Goal: Task Accomplishment & Management: Use online tool/utility

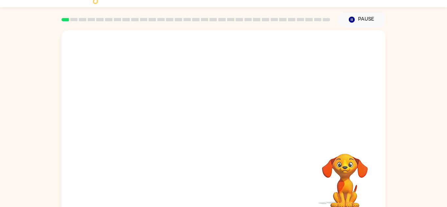
scroll to position [23, 0]
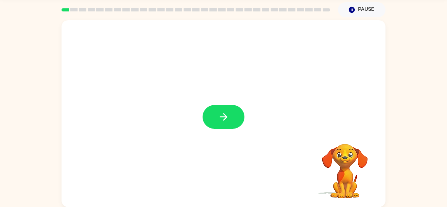
click at [346, 180] on video "Your browser must support playing .mp4 files to use Literably. Please try using…" at bounding box center [344, 166] width 65 height 65
click at [228, 122] on icon "button" at bounding box center [223, 116] width 11 height 11
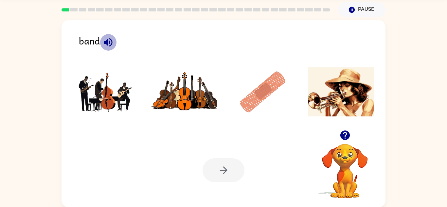
click at [108, 47] on icon "button" at bounding box center [107, 42] width 11 height 11
click at [269, 74] on img at bounding box center [262, 91] width 66 height 49
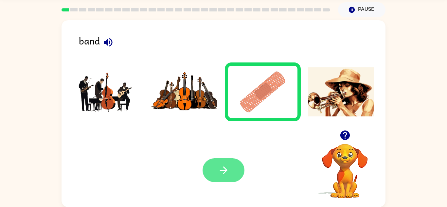
click at [226, 161] on button "button" at bounding box center [223, 170] width 42 height 24
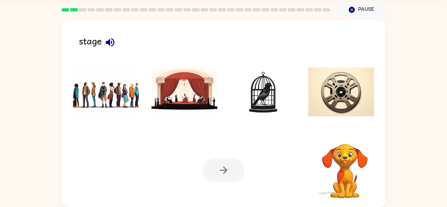
click at [226, 161] on div at bounding box center [223, 170] width 42 height 24
click at [104, 36] on button "button" at bounding box center [110, 42] width 17 height 17
click at [110, 89] on img at bounding box center [106, 91] width 66 height 49
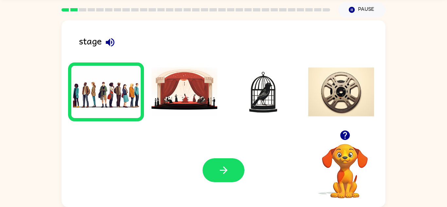
click at [188, 87] on img at bounding box center [184, 91] width 66 height 49
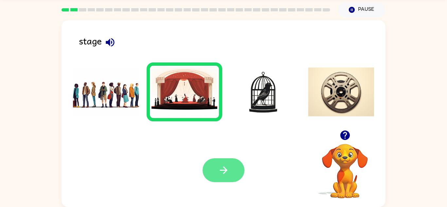
click at [220, 162] on button "button" at bounding box center [223, 170] width 42 height 24
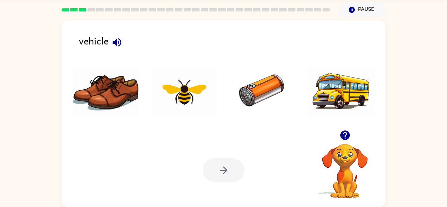
click at [220, 162] on div at bounding box center [223, 170] width 42 height 24
click at [121, 37] on icon "button" at bounding box center [116, 42] width 11 height 11
click at [244, 104] on img at bounding box center [262, 91] width 66 height 49
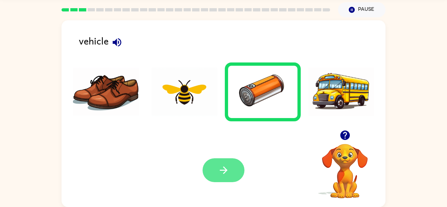
click at [223, 161] on button "button" at bounding box center [223, 170] width 42 height 24
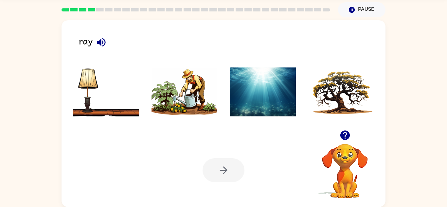
click at [103, 39] on icon "button" at bounding box center [101, 42] width 8 height 8
click at [324, 92] on img at bounding box center [341, 91] width 66 height 49
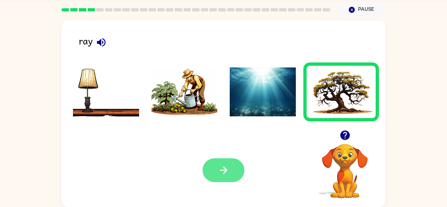
click at [236, 174] on button "button" at bounding box center [223, 170] width 42 height 24
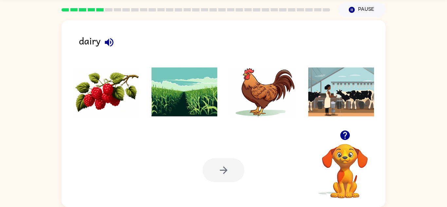
click at [107, 40] on icon "button" at bounding box center [108, 42] width 11 height 11
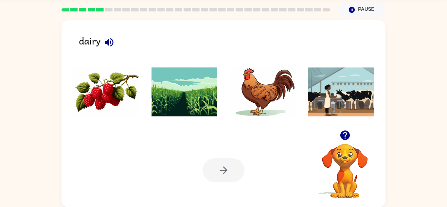
click at [107, 40] on icon "button" at bounding box center [108, 42] width 11 height 11
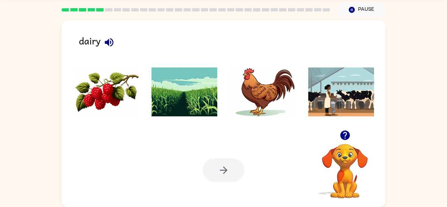
click at [107, 40] on icon "button" at bounding box center [108, 42] width 11 height 11
click at [106, 45] on icon "button" at bounding box center [108, 42] width 11 height 11
click at [190, 81] on img at bounding box center [184, 91] width 66 height 49
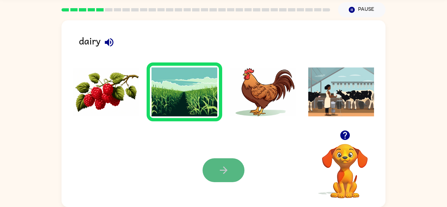
click at [229, 169] on icon "button" at bounding box center [223, 169] width 11 height 11
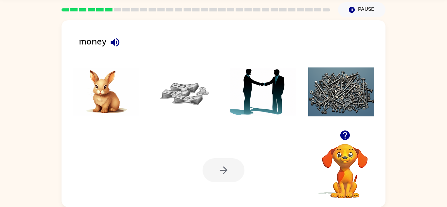
click at [110, 41] on icon "button" at bounding box center [114, 42] width 11 height 11
click at [186, 95] on img at bounding box center [184, 91] width 66 height 49
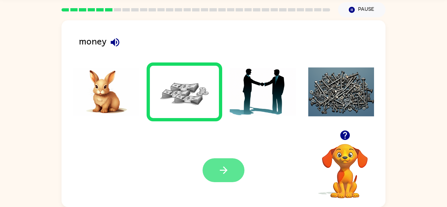
click at [223, 161] on button "button" at bounding box center [223, 170] width 42 height 24
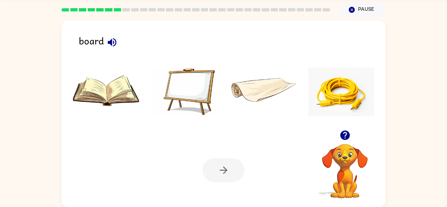
click at [279, 87] on img at bounding box center [262, 91] width 66 height 49
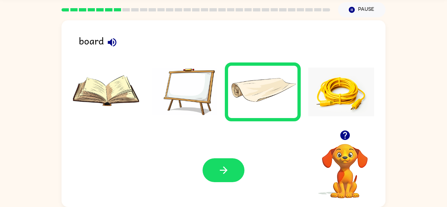
click at [65, 9] on rect at bounding box center [65, 9] width 8 height 3
click at [63, 6] on div at bounding box center [196, 9] width 276 height 23
click at [64, 7] on div at bounding box center [196, 9] width 276 height 23
click at [62, 11] on div at bounding box center [195, 9] width 268 height 3
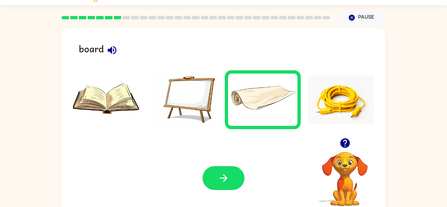
scroll to position [14, 0]
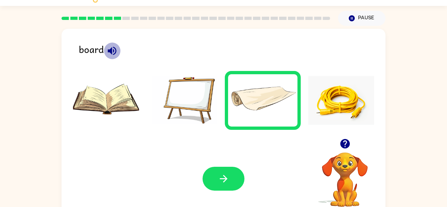
click at [110, 53] on icon "button" at bounding box center [111, 50] width 11 height 11
click at [334, 42] on div "board Your browser must support playing .mp4 files to use Literably. Please try…" at bounding box center [223, 122] width 324 height 187
click at [167, 108] on img at bounding box center [184, 100] width 66 height 49
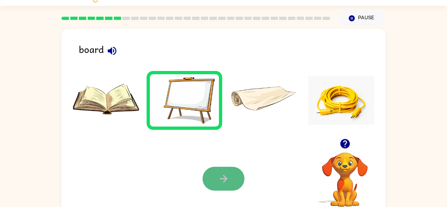
click at [235, 172] on button "button" at bounding box center [223, 179] width 42 height 24
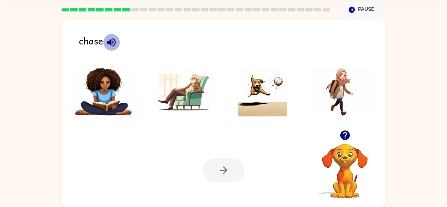
click at [106, 37] on icon "button" at bounding box center [111, 42] width 11 height 11
click at [230, 103] on img at bounding box center [262, 91] width 66 height 49
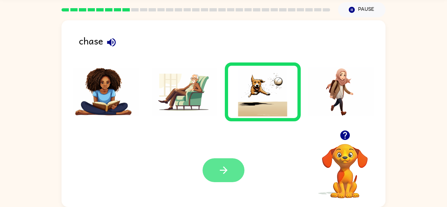
click at [211, 159] on button "button" at bounding box center [223, 170] width 42 height 24
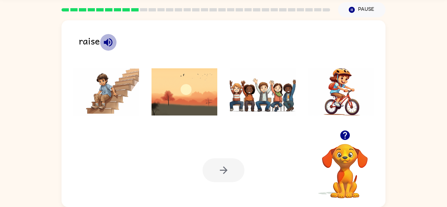
click at [108, 34] on button "button" at bounding box center [108, 42] width 17 height 17
click at [249, 106] on img at bounding box center [262, 91] width 66 height 49
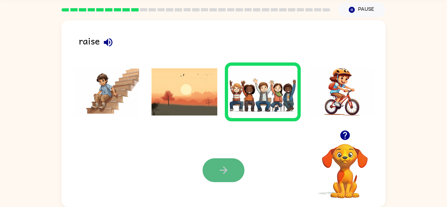
click at [238, 169] on button "button" at bounding box center [223, 170] width 42 height 24
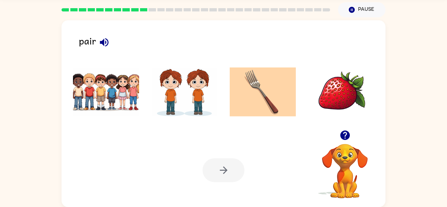
click at [101, 42] on icon "button" at bounding box center [104, 42] width 8 height 8
click at [101, 43] on icon "button" at bounding box center [104, 42] width 8 height 8
click at [101, 44] on icon "button" at bounding box center [103, 42] width 11 height 11
click at [346, 133] on icon "button" at bounding box center [344, 134] width 11 height 11
click at [330, 82] on img at bounding box center [341, 91] width 66 height 49
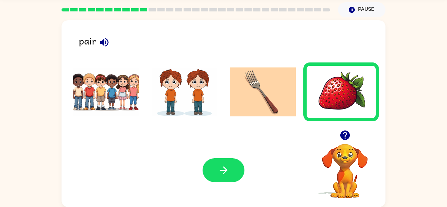
click at [342, 136] on icon "button" at bounding box center [344, 134] width 9 height 9
click at [343, 140] on video "Your browser must support playing .mp4 files to use Literably. Please try using…" at bounding box center [344, 166] width 65 height 65
click at [343, 140] on icon "button" at bounding box center [344, 134] width 11 height 11
click at [343, 140] on video "Your browser must support playing .mp4 files to use Literably. Please try using…" at bounding box center [344, 166] width 65 height 65
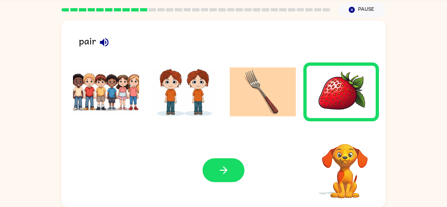
click at [343, 140] on video "Your browser must support playing .mp4 files to use Literably. Please try using…" at bounding box center [344, 166] width 65 height 65
click at [343, 140] on div "Your browser must support playing .mp4 files to use Literably. Please try using…" at bounding box center [344, 163] width 65 height 72
click at [343, 140] on icon "button" at bounding box center [344, 134] width 11 height 11
click at [343, 140] on video "Your browser must support playing .mp4 files to use Literably. Please try using…" at bounding box center [344, 166] width 65 height 65
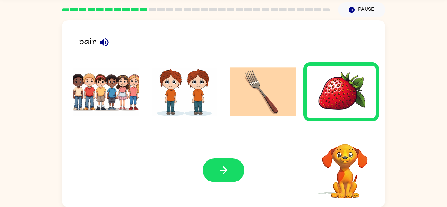
click at [343, 140] on video "Your browser must support playing .mp4 files to use Literably. Please try using…" at bounding box center [344, 166] width 65 height 65
click at [343, 140] on icon "button" at bounding box center [344, 134] width 11 height 11
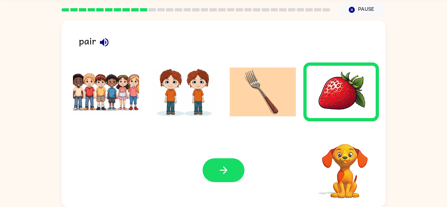
click at [343, 140] on video "Your browser must support playing .mp4 files to use Literably. Please try using…" at bounding box center [344, 166] width 65 height 65
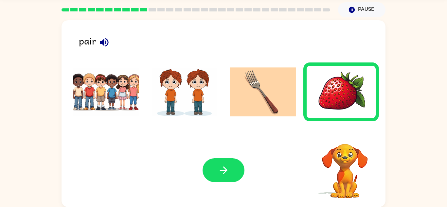
click at [343, 140] on video "Your browser must support playing .mp4 files to use Literably. Please try using…" at bounding box center [344, 166] width 65 height 65
click at [343, 140] on icon "button" at bounding box center [344, 134] width 11 height 11
click at [343, 140] on video "Your browser must support playing .mp4 files to use Literably. Please try using…" at bounding box center [344, 166] width 65 height 65
click at [344, 141] on video "Your browser must support playing .mp4 files to use Literably. Please try using…" at bounding box center [344, 166] width 65 height 65
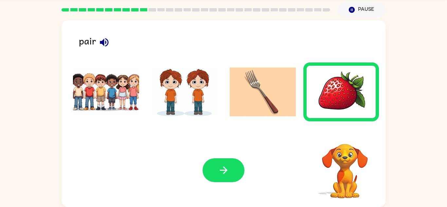
click at [344, 141] on video "Your browser must support playing .mp4 files to use Literably. Please try using…" at bounding box center [344, 166] width 65 height 65
click at [344, 141] on button "button" at bounding box center [344, 135] width 17 height 17
click at [344, 141] on video "Your browser must support playing .mp4 files to use Literably. Please try using…" at bounding box center [344, 166] width 65 height 65
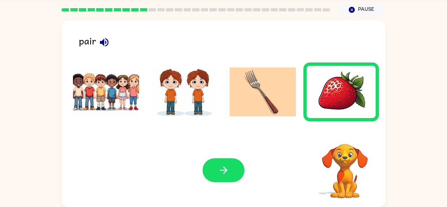
click at [344, 141] on video "Your browser must support playing .mp4 files to use Literably. Please try using…" at bounding box center [344, 166] width 65 height 65
click at [343, 144] on div "Your browser must support playing .mp4 files to use Literably. Please try using…" at bounding box center [344, 172] width 65 height 56
click at [343, 138] on icon "button" at bounding box center [344, 134] width 9 height 9
click at [343, 131] on div "pair Your browser must support playing .mp4 files to use Literably. Please try …" at bounding box center [223, 113] width 324 height 187
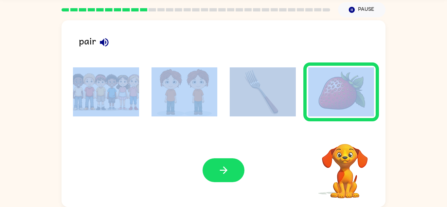
click at [343, 131] on div "pair Your browser must support playing .mp4 files to use Literably. Please try …" at bounding box center [223, 113] width 324 height 187
click at [343, 131] on icon "button" at bounding box center [344, 134] width 9 height 9
click at [343, 131] on div "pair Your browser must support playing .mp4 files to use Literably. Please try …" at bounding box center [223, 113] width 324 height 187
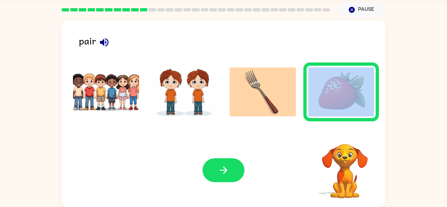
click at [343, 131] on div "pair Your browser must support playing .mp4 files to use Literably. Please try …" at bounding box center [223, 113] width 324 height 187
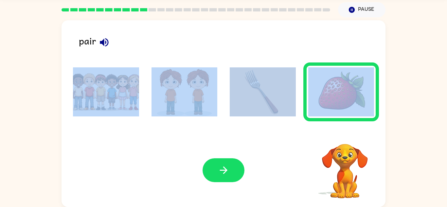
click at [343, 131] on div "pair Your browser must support playing .mp4 files to use Literably. Please try …" at bounding box center [223, 113] width 324 height 187
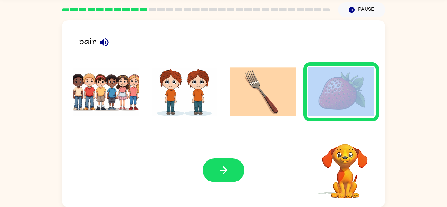
click at [343, 131] on div "pair Your browser must support playing .mp4 files to use Literably. Please try …" at bounding box center [223, 113] width 324 height 187
click at [343, 131] on icon "button" at bounding box center [344, 134] width 9 height 9
click at [343, 131] on div "pair Your browser must support playing .mp4 files to use Literably. Please try …" at bounding box center [223, 113] width 324 height 187
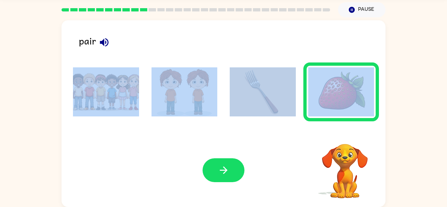
click at [343, 131] on div "pair Your browser must support playing .mp4 files to use Literably. Please try …" at bounding box center [223, 113] width 324 height 187
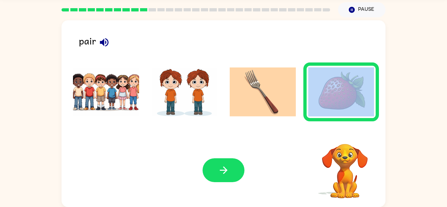
click at [343, 131] on div "pair Your browser must support playing .mp4 files to use Literably. Please try …" at bounding box center [223, 113] width 324 height 187
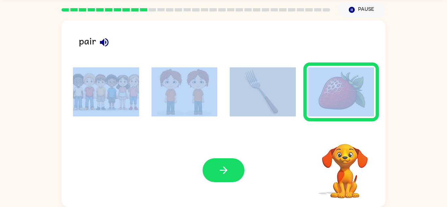
click at [343, 131] on div "pair Your browser must support playing .mp4 files to use Literably. Please try …" at bounding box center [223, 113] width 324 height 187
click at [343, 131] on icon "button" at bounding box center [344, 134] width 9 height 9
click at [343, 131] on div "pair Your browser must support playing .mp4 files to use Literably. Please try …" at bounding box center [223, 113] width 324 height 187
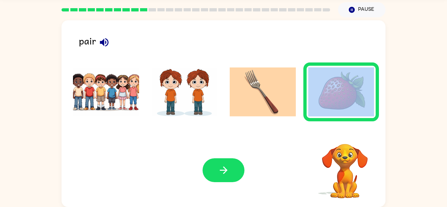
click at [343, 131] on div "pair Your browser must support playing .mp4 files to use Literably. Please try …" at bounding box center [223, 113] width 324 height 187
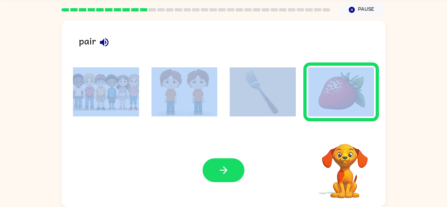
click at [343, 131] on div "pair Your browser must support playing .mp4 files to use Literably. Please try …" at bounding box center [223, 113] width 324 height 187
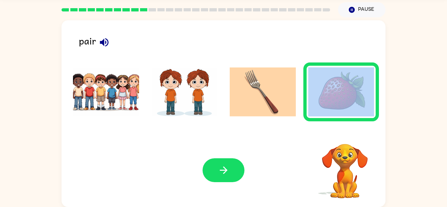
click at [343, 131] on div "pair Your browser must support playing .mp4 files to use Literably. Please try …" at bounding box center [223, 113] width 324 height 187
click at [343, 131] on icon "button" at bounding box center [344, 134] width 9 height 9
click at [343, 131] on div "pair Your browser must support playing .mp4 files to use Literably. Please try …" at bounding box center [223, 113] width 324 height 187
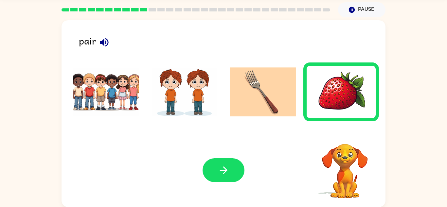
click at [343, 131] on div "pair Your browser must support playing .mp4 files to use Literably. Please try …" at bounding box center [223, 113] width 324 height 187
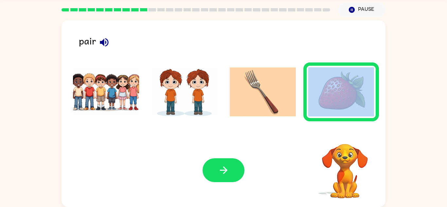
click at [343, 131] on div "pair Your browser must support playing .mp4 files to use Literably. Please try …" at bounding box center [223, 113] width 324 height 187
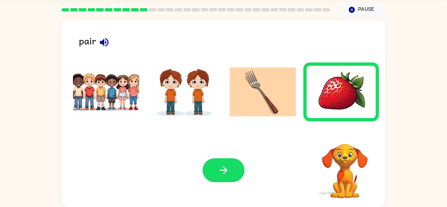
click at [343, 131] on div "pair Your browser must support playing .mp4 files to use Literably. Please try …" at bounding box center [223, 113] width 324 height 187
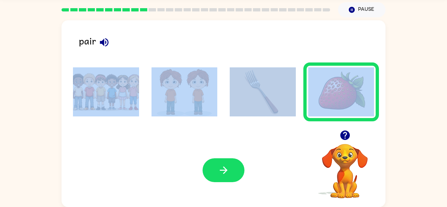
click at [343, 131] on icon "button" at bounding box center [344, 134] width 9 height 9
click at [343, 131] on div "pair Your browser must support playing .mp4 files to use Literably. Please try …" at bounding box center [223, 113] width 324 height 187
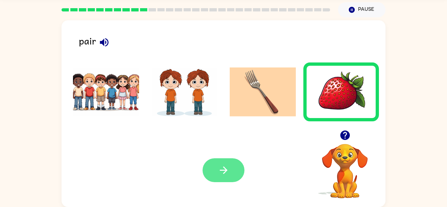
click at [225, 178] on button "button" at bounding box center [223, 170] width 42 height 24
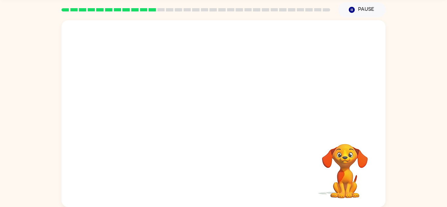
click at [307, 38] on video "Your browser must support playing .mp4 files to use Literably. Please try using…" at bounding box center [223, 75] width 324 height 110
click at [217, 114] on div at bounding box center [223, 117] width 42 height 24
click at [217, 114] on button "button" at bounding box center [223, 117] width 42 height 24
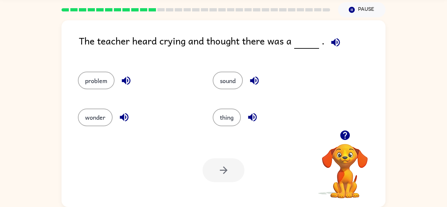
click at [341, 135] on icon "button" at bounding box center [344, 134] width 9 height 9
click at [341, 135] on video "Your browser must support playing .mp4 files to use Literably. Please try using…" at bounding box center [344, 166] width 65 height 65
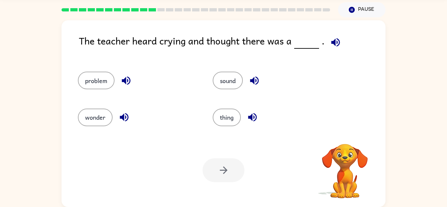
click at [341, 135] on video "Your browser must support playing .mp4 files to use Literably. Please try using…" at bounding box center [344, 166] width 65 height 65
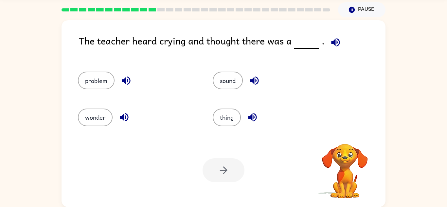
click at [341, 135] on video "Your browser must support playing .mp4 files to use Literably. Please try using…" at bounding box center [344, 166] width 65 height 65
click at [341, 135] on icon "button" at bounding box center [344, 134] width 9 height 9
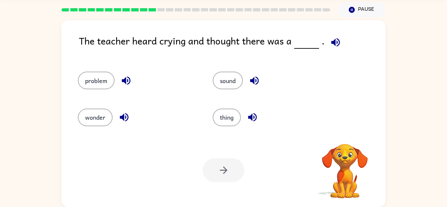
click at [341, 135] on video "Your browser must support playing .mp4 files to use Literably. Please try using…" at bounding box center [344, 166] width 65 height 65
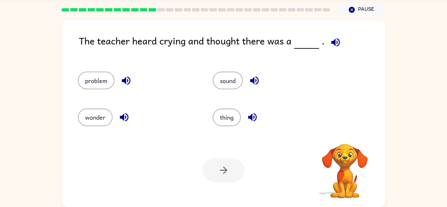
click at [341, 135] on video "Your browser must support playing .mp4 files to use Literably. Please try using…" at bounding box center [344, 166] width 65 height 65
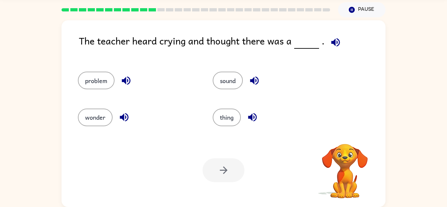
click at [341, 135] on video "Your browser must support playing .mp4 files to use Literably. Please try using…" at bounding box center [344, 166] width 65 height 65
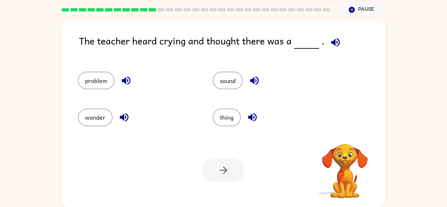
click at [341, 135] on video "Your browser must support playing .mp4 files to use Literably. Please try using…" at bounding box center [344, 166] width 65 height 65
click at [222, 86] on button "sound" at bounding box center [227, 81] width 30 height 18
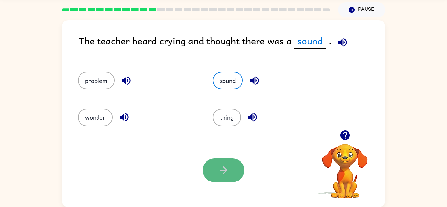
click at [230, 167] on button "button" at bounding box center [223, 170] width 42 height 24
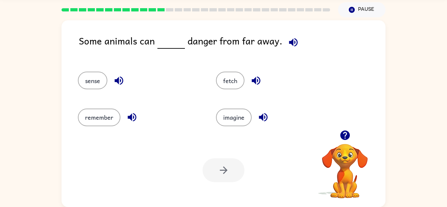
click at [348, 126] on div "sense fetch remember imagine" at bounding box center [223, 96] width 311 height 68
click at [345, 128] on button "button" at bounding box center [344, 135] width 17 height 17
click at [345, 128] on div "sense fetch remember imagine" at bounding box center [223, 96] width 311 height 68
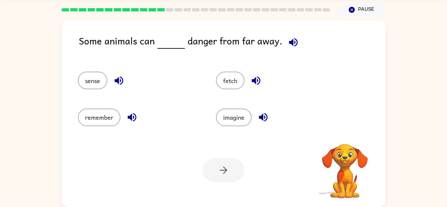
click at [345, 128] on div "sense fetch remember imagine" at bounding box center [223, 96] width 311 height 68
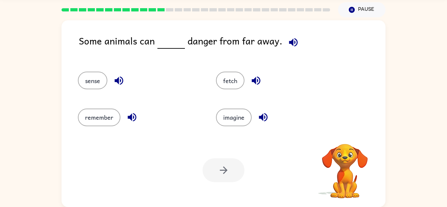
click at [345, 128] on div "sense fetch remember imagine" at bounding box center [223, 96] width 311 height 68
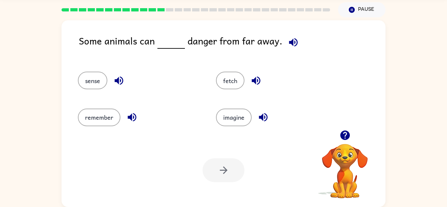
click at [345, 128] on button "button" at bounding box center [344, 135] width 17 height 17
click at [345, 128] on div "sense fetch remember imagine" at bounding box center [223, 96] width 311 height 68
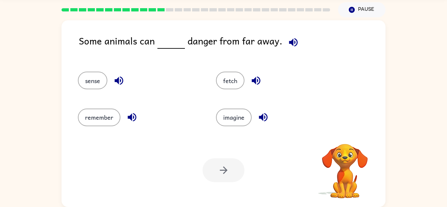
click at [345, 128] on div "sense fetch remember imagine" at bounding box center [223, 96] width 311 height 68
click at [345, 129] on button "button" at bounding box center [344, 135] width 17 height 17
click at [345, 127] on button "button" at bounding box center [344, 135] width 17 height 17
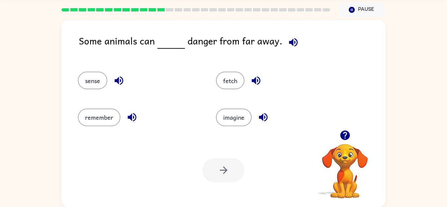
click at [344, 127] on div "Some animals can danger from far away. sense fetch remember imagine Your browse…" at bounding box center [223, 113] width 324 height 187
click at [344, 127] on button "button" at bounding box center [344, 135] width 17 height 17
click at [97, 87] on button "sense" at bounding box center [92, 81] width 29 height 18
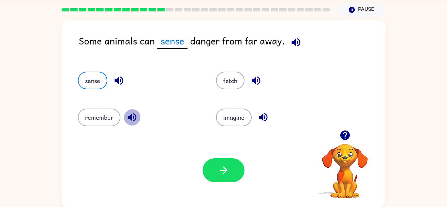
click at [132, 122] on icon "button" at bounding box center [131, 116] width 11 height 11
click at [97, 123] on button "remember" at bounding box center [99, 118] width 42 height 18
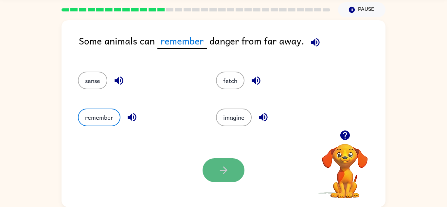
click at [229, 169] on button "button" at bounding box center [223, 170] width 42 height 24
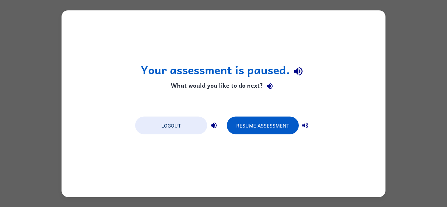
scroll to position [0, 0]
click at [446, 31] on div "Your assessment is paused. What would you like to do next? Logout Resume Assess…" at bounding box center [223, 103] width 447 height 207
click at [443, 32] on div "Your assessment is paused. What would you like to do next? Logout Resume Assess…" at bounding box center [223, 103] width 447 height 207
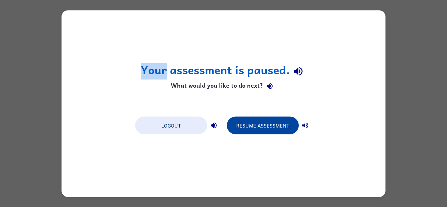
click at [248, 127] on button "Resume Assessment" at bounding box center [263, 125] width 72 height 18
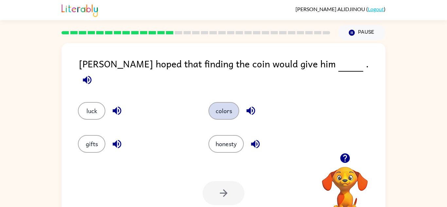
click at [222, 106] on button "colors" at bounding box center [223, 111] width 31 height 18
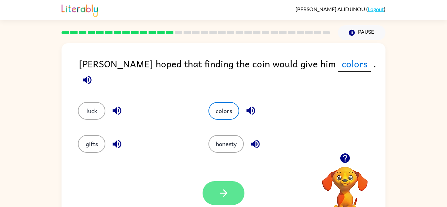
click at [240, 192] on button "button" at bounding box center [223, 193] width 42 height 24
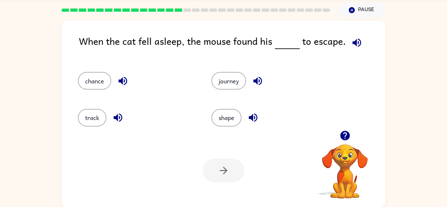
scroll to position [23, 0]
click at [345, 135] on icon "button" at bounding box center [344, 134] width 9 height 9
click at [345, 135] on video "Your browser must support playing .mp4 files to use Literably. Please try using…" at bounding box center [344, 166] width 65 height 65
click at [345, 135] on div "Your browser must support playing .mp4 files to use Literably. Please try using…" at bounding box center [344, 163] width 65 height 72
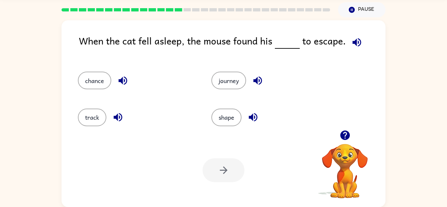
click at [345, 135] on icon "button" at bounding box center [344, 134] width 9 height 9
click at [345, 135] on video "Your browser must support playing .mp4 files to use Literably. Please try using…" at bounding box center [344, 166] width 65 height 65
click at [345, 135] on icon "button" at bounding box center [344, 134] width 11 height 11
click at [345, 135] on video "Your browser must support playing .mp4 files to use Literably. Please try using…" at bounding box center [344, 166] width 65 height 65
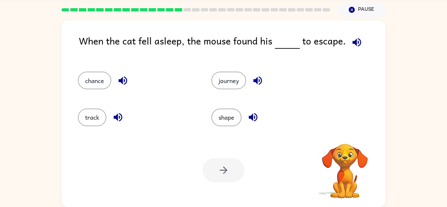
click at [345, 135] on video "Your browser must support playing .mp4 files to use Literably. Please try using…" at bounding box center [344, 166] width 65 height 65
click at [345, 135] on icon "button" at bounding box center [344, 134] width 11 height 11
click at [345, 135] on video "Your browser must support playing .mp4 files to use Literably. Please try using…" at bounding box center [344, 166] width 65 height 65
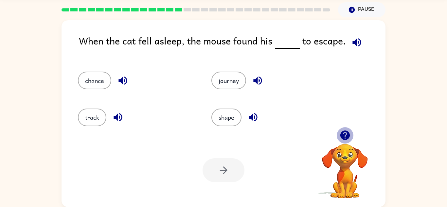
click at [345, 135] on icon "button" at bounding box center [344, 134] width 11 height 11
click at [345, 140] on icon "button" at bounding box center [344, 134] width 9 height 9
click at [345, 140] on video "Your browser must support playing .mp4 files to use Literably. Please try using…" at bounding box center [344, 166] width 65 height 65
click at [345, 140] on div "Your browser must support playing .mp4 files to use Literably. Please try using…" at bounding box center [344, 163] width 65 height 72
click at [345, 140] on icon "button" at bounding box center [344, 134] width 9 height 9
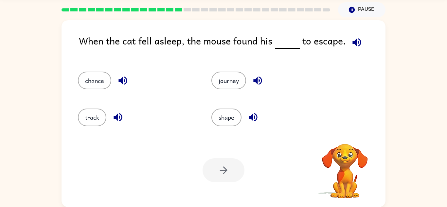
click at [345, 140] on video "Your browser must support playing .mp4 files to use Literably. Please try using…" at bounding box center [344, 166] width 65 height 65
click at [345, 140] on icon "button" at bounding box center [344, 134] width 9 height 9
click at [345, 140] on video "Your browser must support playing .mp4 files to use Literably. Please try using…" at bounding box center [344, 166] width 65 height 65
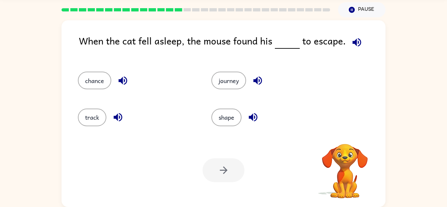
click at [345, 140] on video "Your browser must support playing .mp4 files to use Literably. Please try using…" at bounding box center [344, 166] width 65 height 65
click at [345, 144] on div "Your browser must support playing .mp4 files to use Literably. Please try using…" at bounding box center [344, 172] width 65 height 56
click at [345, 140] on icon "button" at bounding box center [344, 134] width 9 height 9
click at [345, 139] on video "Your browser must support playing .mp4 files to use Literably. Please try using…" at bounding box center [344, 166] width 65 height 65
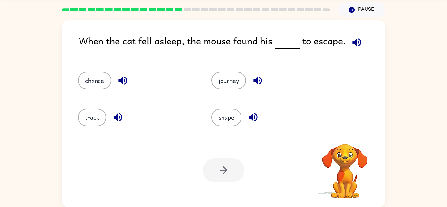
click at [345, 139] on video "Your browser must support playing .mp4 files to use Literably. Please try using…" at bounding box center [344, 166] width 65 height 65
click at [345, 139] on icon "button" at bounding box center [344, 134] width 9 height 9
click at [345, 139] on video "Your browser must support playing .mp4 files to use Literably. Please try using…" at bounding box center [344, 166] width 65 height 65
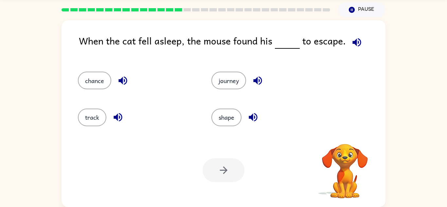
click at [345, 139] on video "Your browser must support playing .mp4 files to use Literably. Please try using…" at bounding box center [344, 166] width 65 height 65
click at [345, 139] on icon "button" at bounding box center [344, 134] width 9 height 9
click at [94, 80] on button "chance" at bounding box center [94, 81] width 33 height 18
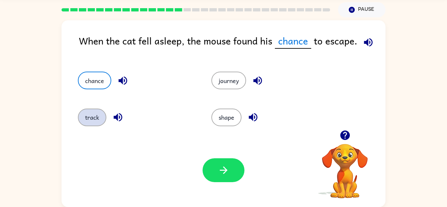
click at [83, 110] on button "track" at bounding box center [92, 118] width 28 height 18
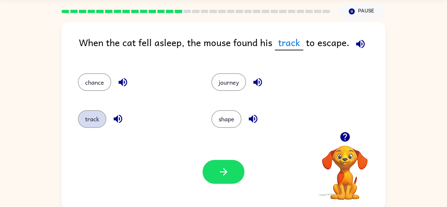
scroll to position [20, 0]
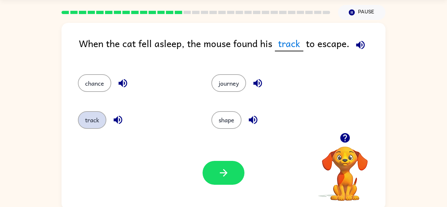
click at [87, 117] on button "track" at bounding box center [92, 120] width 28 height 18
click at [92, 124] on button "track" at bounding box center [92, 120] width 28 height 18
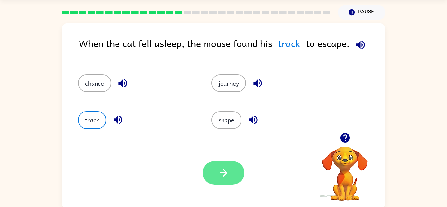
click at [220, 172] on icon "button" at bounding box center [223, 172] width 11 height 11
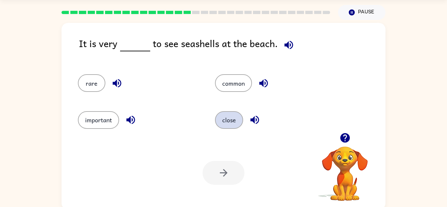
click at [240, 120] on button "close" at bounding box center [229, 120] width 28 height 18
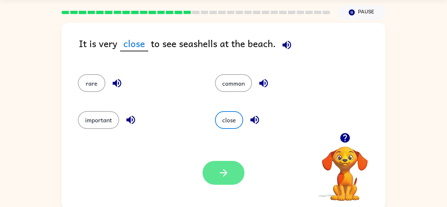
click at [230, 175] on button "button" at bounding box center [223, 173] width 42 height 24
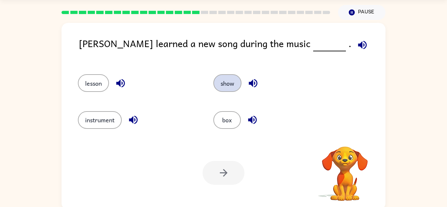
click at [233, 82] on button "show" at bounding box center [227, 83] width 28 height 18
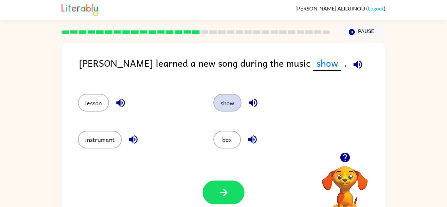
scroll to position [0, 0]
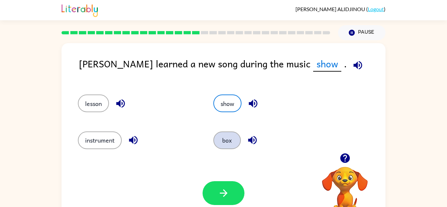
click at [231, 137] on button "box" at bounding box center [226, 140] width 27 height 18
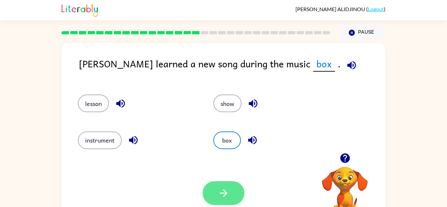
click at [219, 182] on button "button" at bounding box center [223, 193] width 42 height 24
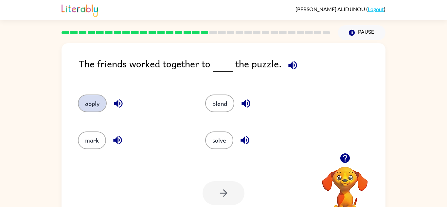
click at [92, 97] on button "apply" at bounding box center [92, 103] width 29 height 18
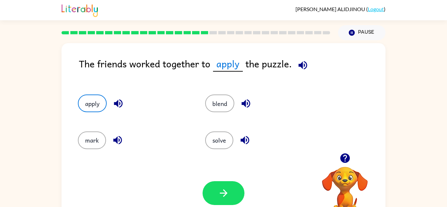
click at [126, 103] on button "button" at bounding box center [118, 103] width 17 height 17
click at [123, 108] on icon "button" at bounding box center [117, 103] width 11 height 11
click at [125, 145] on div "mark" at bounding box center [134, 140] width 112 height 18
click at [110, 103] on button "button" at bounding box center [118, 103] width 17 height 17
click at [119, 106] on icon "button" at bounding box center [117, 103] width 11 height 11
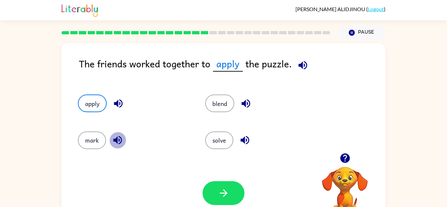
click at [123, 136] on icon "button" at bounding box center [117, 139] width 11 height 11
click at [249, 102] on icon "button" at bounding box center [245, 103] width 11 height 11
click at [251, 136] on button "button" at bounding box center [244, 140] width 17 height 17
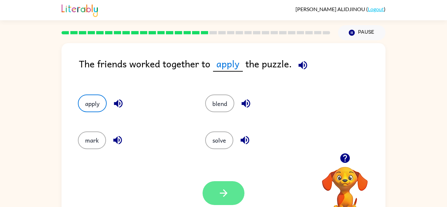
click at [217, 182] on button "button" at bounding box center [223, 193] width 42 height 24
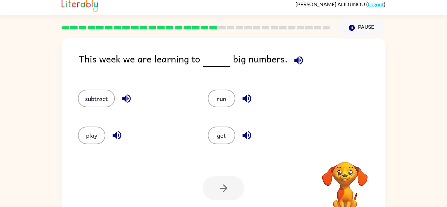
scroll to position [6, 0]
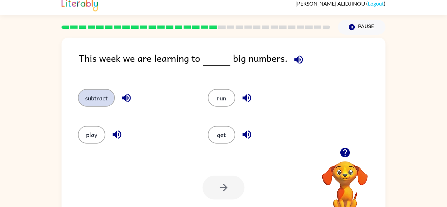
click at [92, 95] on button "subtract" at bounding box center [96, 98] width 37 height 18
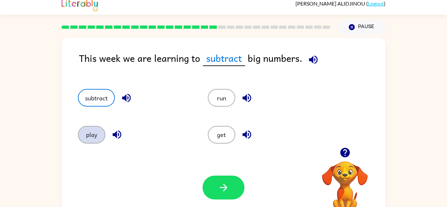
click at [83, 128] on button "play" at bounding box center [91, 135] width 27 height 18
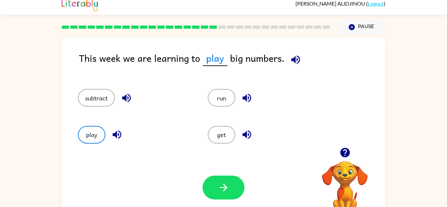
click at [117, 131] on icon "button" at bounding box center [116, 134] width 11 height 11
click at [110, 133] on button "button" at bounding box center [117, 134] width 17 height 17
click at [114, 134] on icon "button" at bounding box center [116, 134] width 8 height 8
click at [115, 133] on icon "button" at bounding box center [116, 134] width 8 height 8
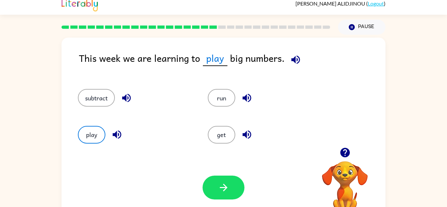
click at [115, 133] on icon "button" at bounding box center [116, 134] width 8 height 8
click at [308, 57] on div "This week we are learning to play big numbers." at bounding box center [232, 63] width 306 height 25
click at [293, 63] on icon "button" at bounding box center [295, 59] width 11 height 11
click at [229, 177] on button "button" at bounding box center [223, 188] width 42 height 24
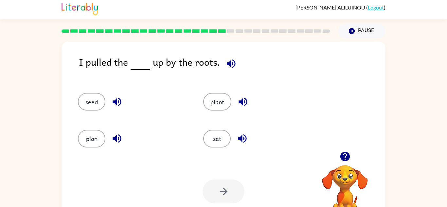
scroll to position [0, 0]
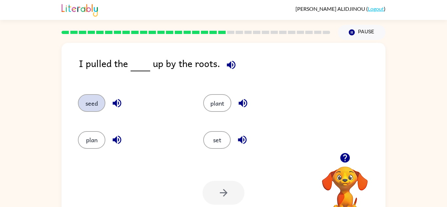
click at [89, 100] on button "seed" at bounding box center [91, 103] width 27 height 18
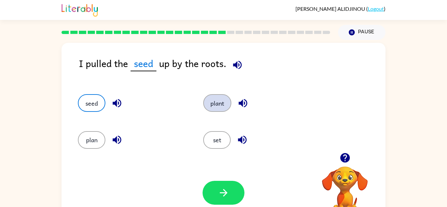
click at [205, 101] on button "plant" at bounding box center [217, 103] width 28 height 18
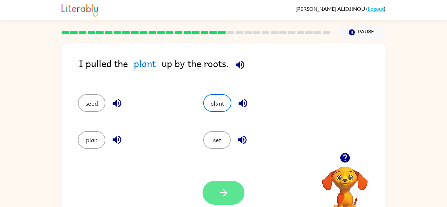
click at [229, 196] on button "button" at bounding box center [223, 193] width 42 height 24
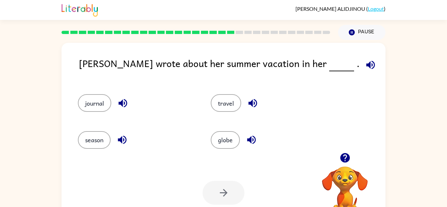
click at [25, 106] on div "[PERSON_NAME] wrote about her summer vacation in her . journal travel season gl…" at bounding box center [223, 135] width 447 height 190
click at [211, 103] on button "travel" at bounding box center [226, 103] width 30 height 18
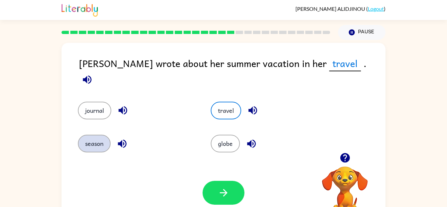
click at [87, 135] on button "season" at bounding box center [94, 144] width 33 height 18
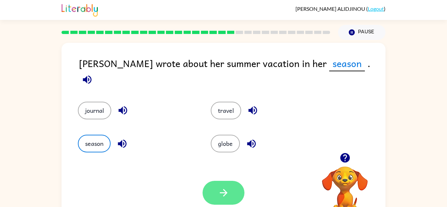
click at [215, 195] on button "button" at bounding box center [223, 193] width 42 height 24
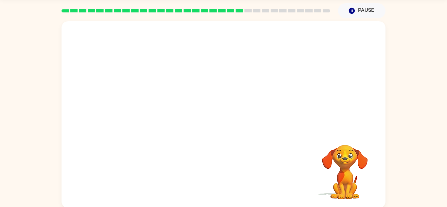
scroll to position [23, 0]
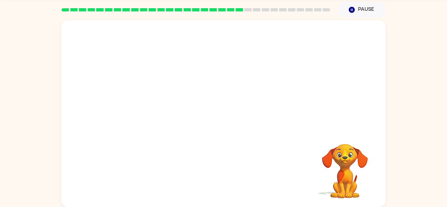
click at [162, 108] on video "Your browser must support playing .mp4 files to use Literably. Please try using…" at bounding box center [223, 75] width 324 height 110
click at [163, 110] on div at bounding box center [223, 113] width 324 height 187
click at [237, 118] on button "button" at bounding box center [223, 117] width 42 height 24
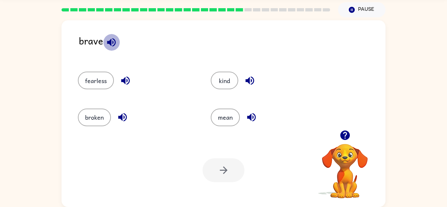
click at [105, 46] on button "button" at bounding box center [111, 42] width 17 height 17
click at [93, 123] on button "broken" at bounding box center [94, 118] width 33 height 18
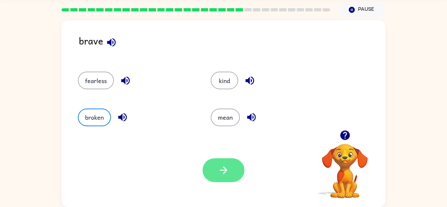
click at [222, 158] on button "button" at bounding box center [223, 170] width 42 height 24
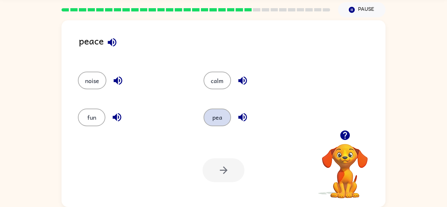
click at [220, 123] on button "pea" at bounding box center [216, 118] width 27 height 18
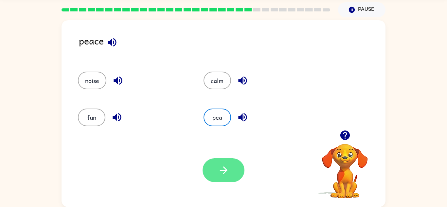
click at [240, 176] on button "button" at bounding box center [223, 170] width 42 height 24
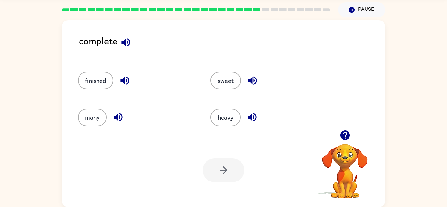
click at [346, 135] on icon "button" at bounding box center [344, 134] width 9 height 9
click at [347, 134] on video "Your browser must support playing .mp4 files to use Literably. Please try using…" at bounding box center [344, 166] width 65 height 65
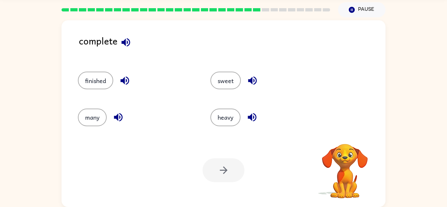
click at [347, 134] on video "Your browser must support playing .mp4 files to use Literably. Please try using…" at bounding box center [344, 166] width 65 height 65
click at [347, 134] on icon "button" at bounding box center [344, 134] width 9 height 9
drag, startPoint x: 238, startPoint y: 123, endPoint x: 238, endPoint y: 127, distance: 3.9
click at [238, 127] on div "heavy" at bounding box center [264, 114] width 132 height 37
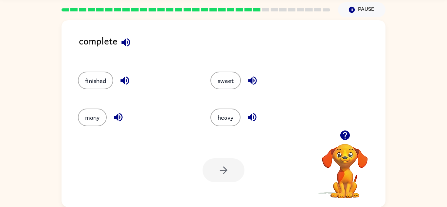
click at [238, 127] on div "heavy" at bounding box center [264, 114] width 132 height 37
click at [215, 116] on button "heavy" at bounding box center [225, 118] width 30 height 18
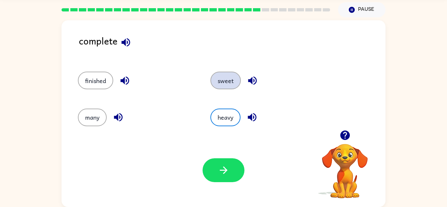
click at [224, 77] on button "sweet" at bounding box center [225, 81] width 30 height 18
click at [92, 69] on div "finished" at bounding box center [131, 77] width 132 height 37
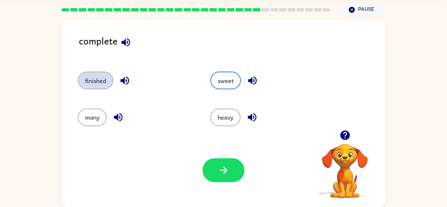
click at [96, 76] on button "finished" at bounding box center [95, 81] width 35 height 18
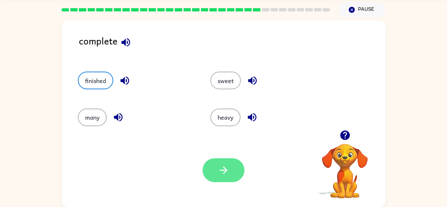
click at [212, 163] on button "button" at bounding box center [223, 170] width 42 height 24
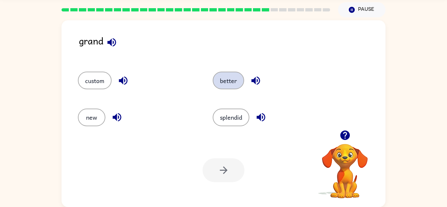
click at [238, 76] on button "better" at bounding box center [227, 81] width 31 height 18
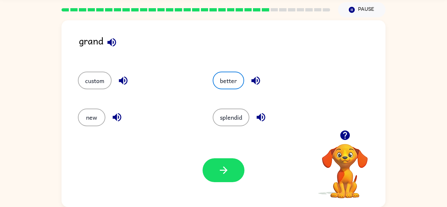
click at [216, 184] on div "Your browser must support playing .mp4 files to use Literably. Please try using…" at bounding box center [223, 170] width 324 height 74
click at [216, 177] on button "button" at bounding box center [223, 170] width 42 height 24
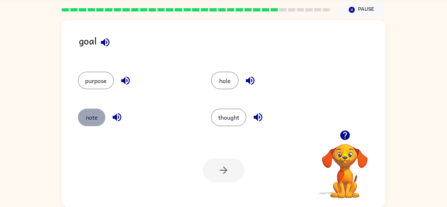
click at [101, 120] on button "note" at bounding box center [91, 118] width 27 height 18
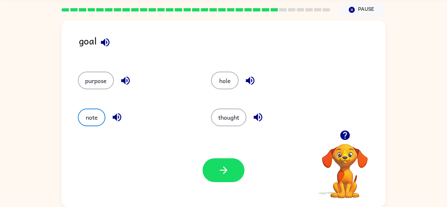
click at [113, 122] on icon "button" at bounding box center [116, 116] width 11 height 11
click at [215, 164] on button "button" at bounding box center [223, 170] width 42 height 24
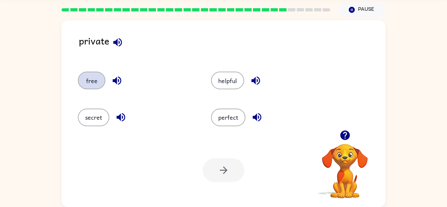
click at [95, 82] on button "free" at bounding box center [91, 81] width 27 height 18
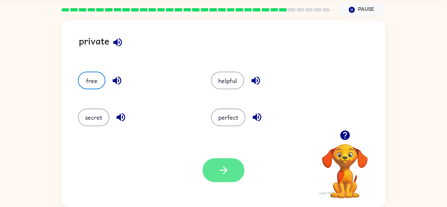
click at [216, 159] on button "button" at bounding box center [223, 170] width 42 height 24
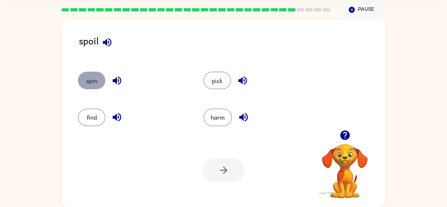
click at [89, 73] on button "spin" at bounding box center [91, 81] width 27 height 18
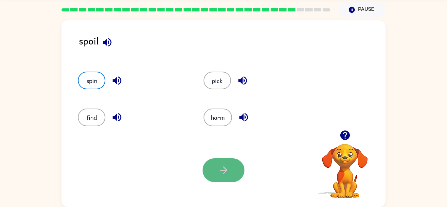
click at [210, 162] on button "button" at bounding box center [223, 170] width 42 height 24
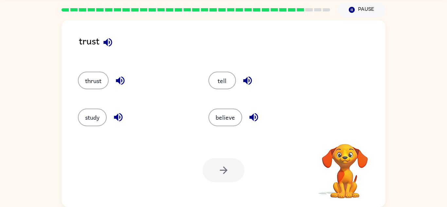
click at [208, 115] on div "believe" at bounding box center [261, 114] width 130 height 37
click at [220, 111] on button "believe" at bounding box center [225, 118] width 34 height 18
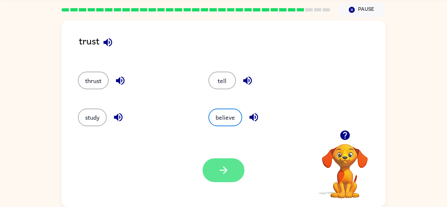
click at [227, 166] on icon "button" at bounding box center [223, 169] width 11 height 11
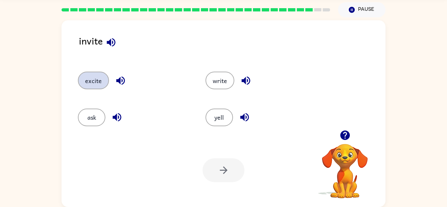
click at [100, 89] on button "excite" at bounding box center [93, 81] width 31 height 18
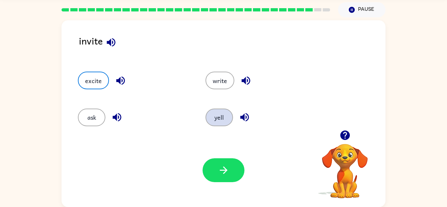
click at [212, 121] on button "yell" at bounding box center [218, 118] width 27 height 18
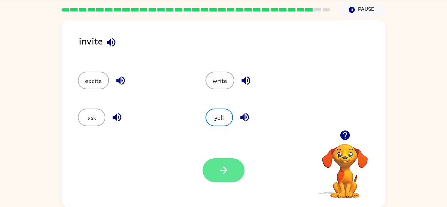
click at [210, 178] on button "button" at bounding box center [223, 170] width 42 height 24
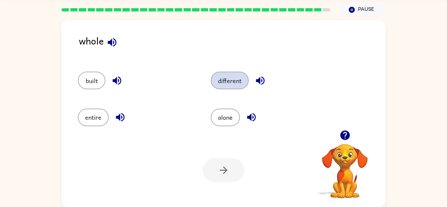
click at [227, 85] on button "different" at bounding box center [230, 81] width 38 height 18
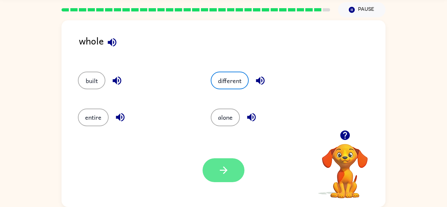
click at [229, 173] on button "button" at bounding box center [223, 170] width 42 height 24
